Goal: Information Seeking & Learning: Learn about a topic

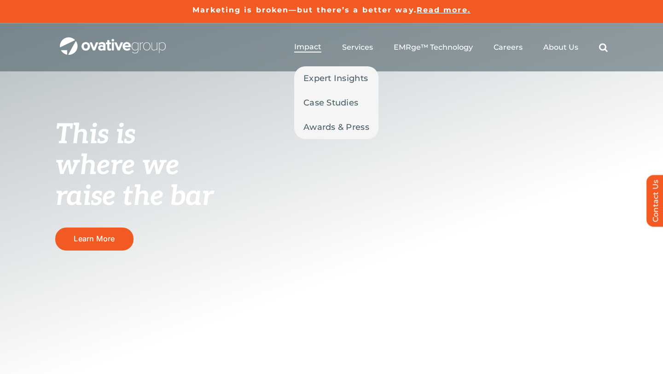
click at [312, 46] on span "Impact" at bounding box center [307, 46] width 27 height 9
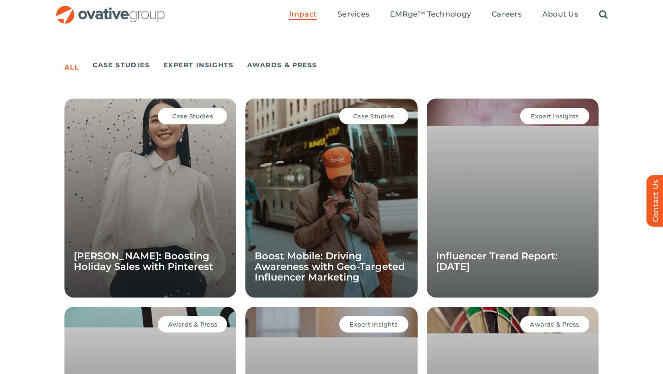
scroll to position [617, 0]
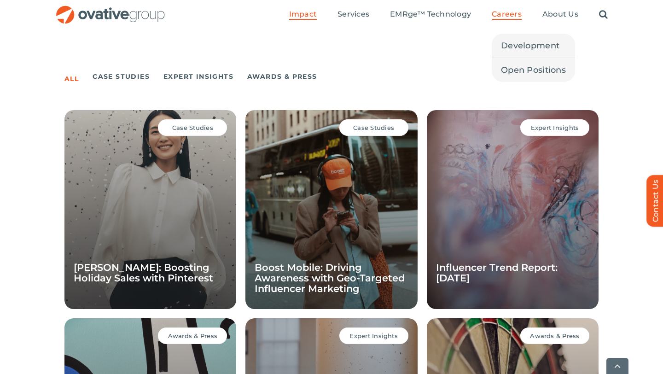
click at [505, 13] on span "Careers" at bounding box center [506, 14] width 30 height 9
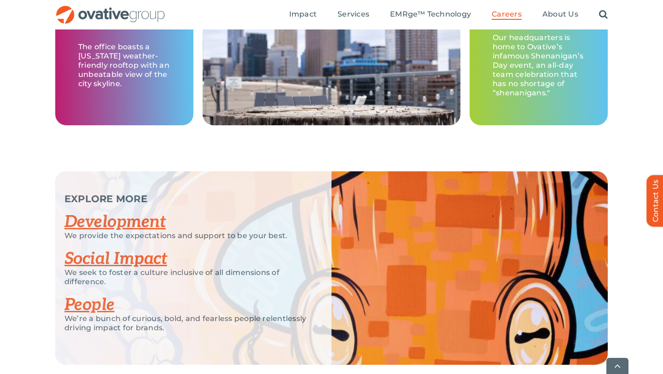
scroll to position [1662, 0]
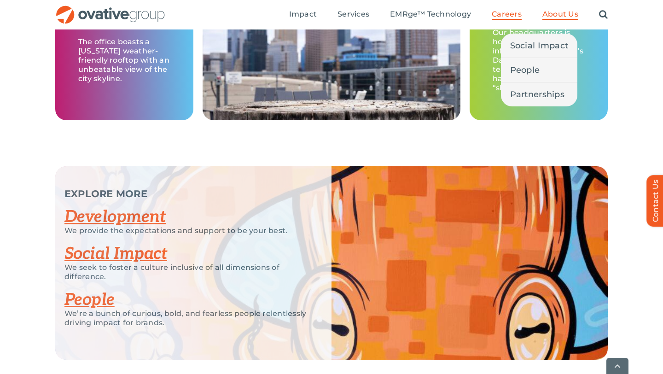
click at [562, 17] on span "About Us" at bounding box center [560, 14] width 36 height 9
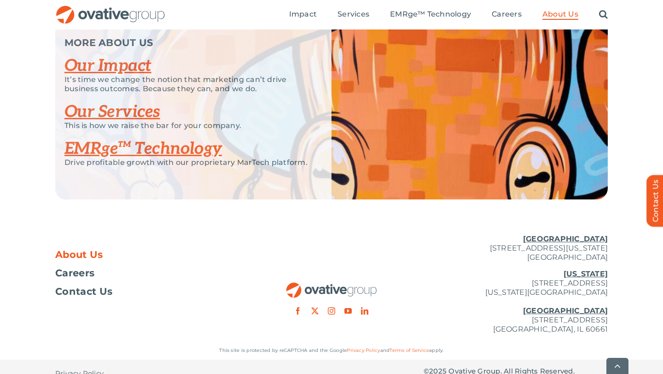
scroll to position [1994, 0]
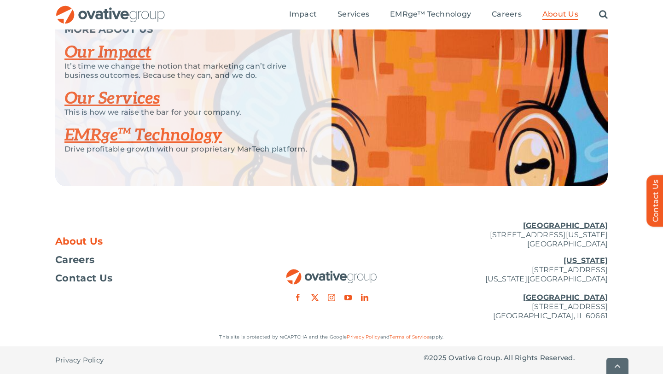
click at [456, 98] on div "MORE ABOUT US Our Impact It’s time we change the notion that marketing can’t dr…" at bounding box center [331, 94] width 552 height 184
drag, startPoint x: 461, startPoint y: 307, endPoint x: 635, endPoint y: 316, distance: 173.7
click at [635, 316] on div "About Us Careers Contact Us Minneapolis 729 Washington Avenue N, Suite 1000 Min…" at bounding box center [331, 271] width 663 height 114
copy p "224 North Desplaines Street, Suite 200 Chicago, IL 60661"
click at [123, 56] on link "Our Impact" at bounding box center [107, 52] width 87 height 20
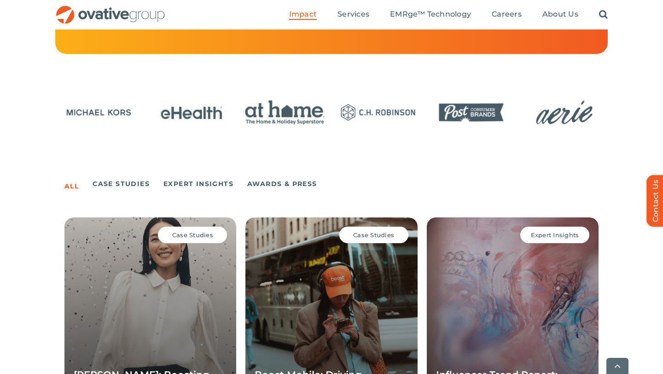
scroll to position [511, 0]
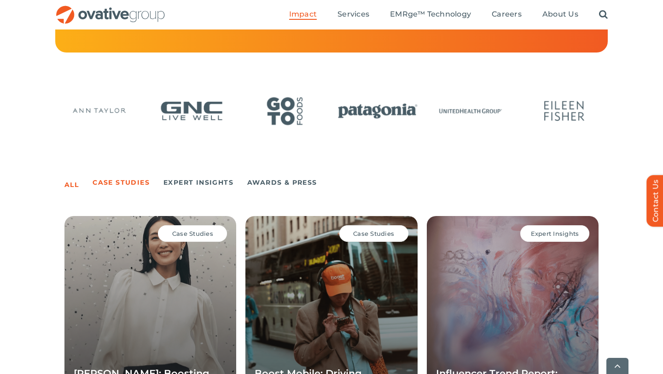
click at [135, 187] on link "Case Studies" at bounding box center [120, 182] width 57 height 13
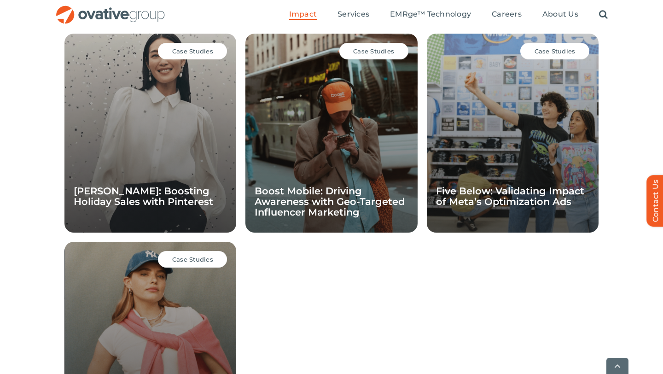
scroll to position [698, 0]
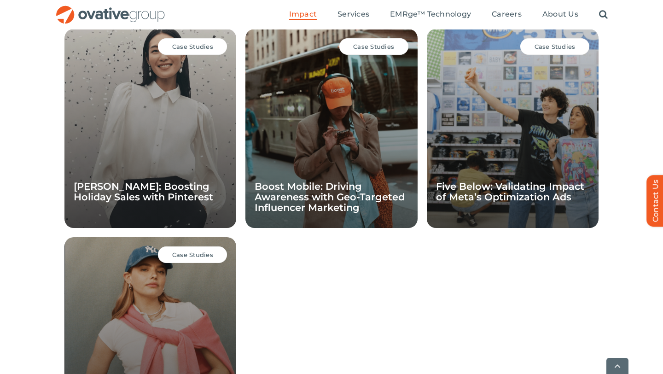
click at [381, 41] on div "Case Studies" at bounding box center [373, 46] width 69 height 17
click at [377, 50] on div "Case Studies" at bounding box center [373, 46] width 69 height 17
click at [333, 121] on div "Case Studies Boost Mobile: Driving Awareness with Geo-Targeted Influencer Marke…" at bounding box center [331, 128] width 172 height 199
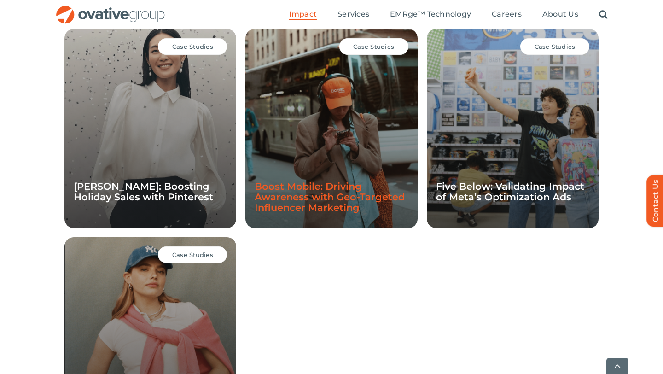
click at [319, 196] on link "Boost Mobile: Driving Awareness with Geo-Targeted Influencer Marketing" at bounding box center [329, 196] width 150 height 33
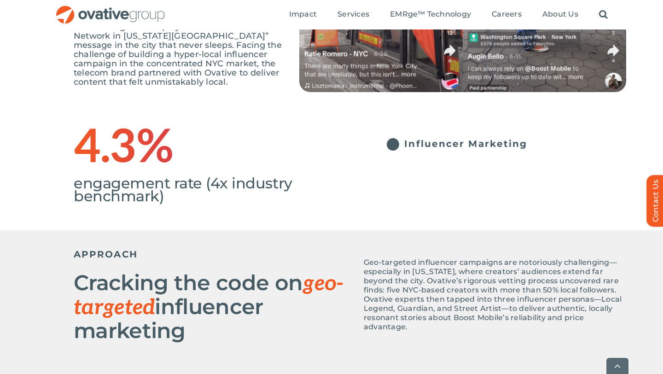
scroll to position [230, 0]
